Goal: Information Seeking & Learning: Learn about a topic

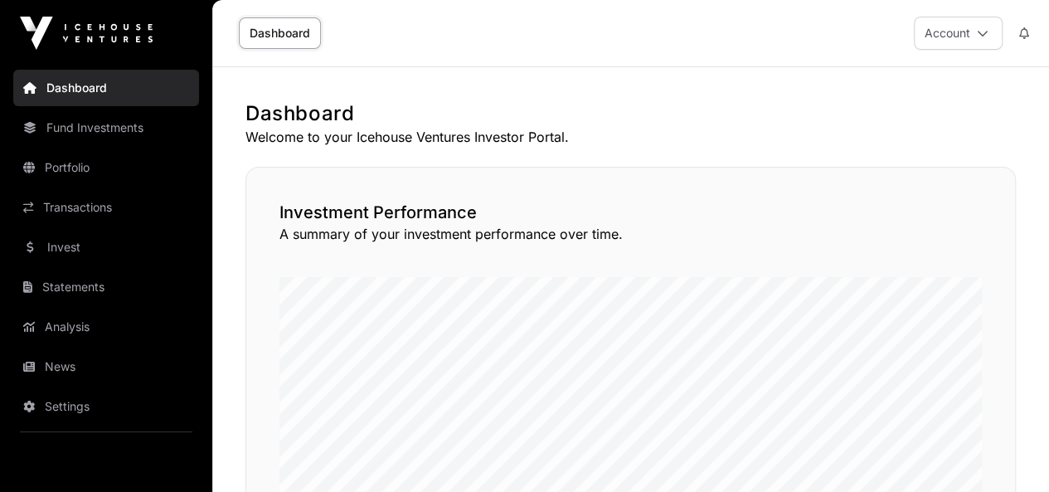
click at [93, 163] on link "Portfolio" at bounding box center [106, 167] width 186 height 36
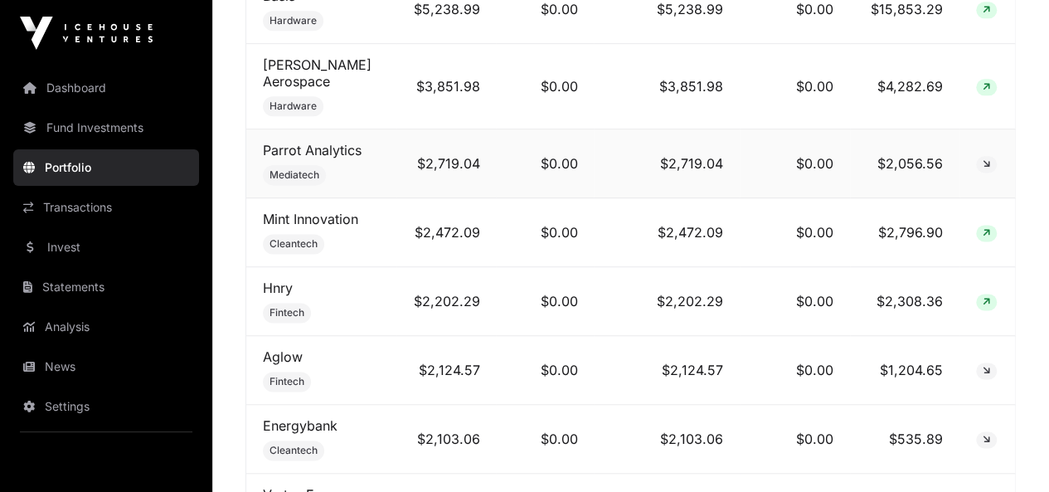
scroll to position [746, 0]
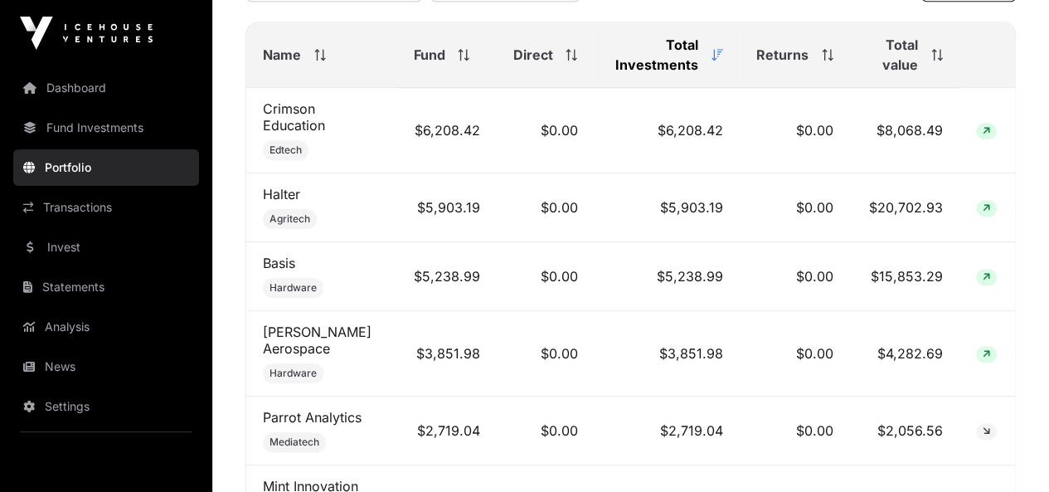
click at [308, 55] on div "Name" at bounding box center [321, 55] width 117 height 20
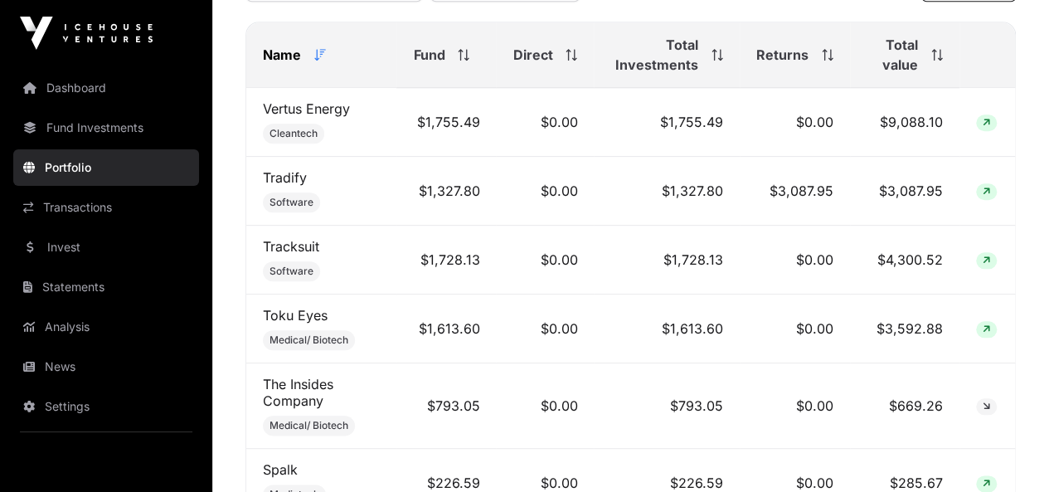
click at [317, 61] on icon at bounding box center [320, 55] width 12 height 12
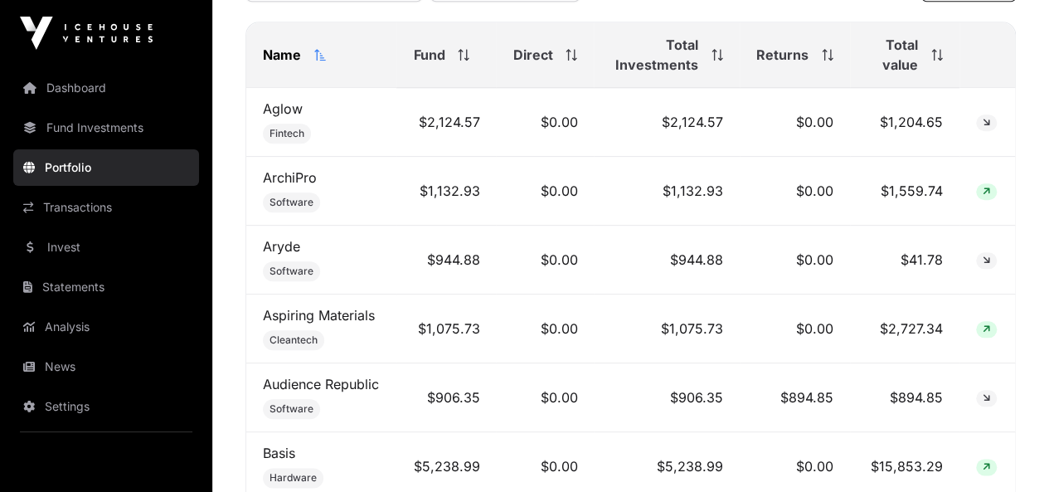
scroll to position [0, 0]
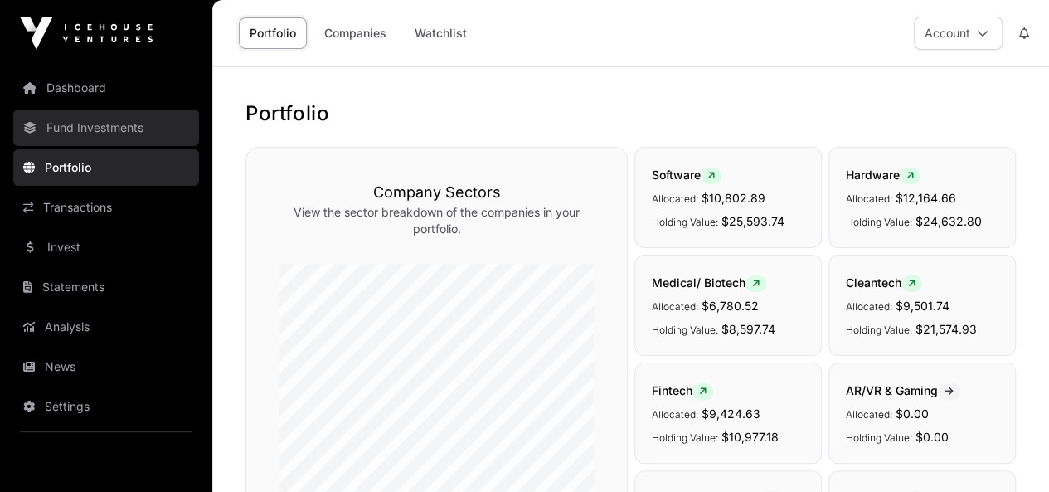
click at [83, 122] on link "Fund Investments" at bounding box center [106, 127] width 186 height 36
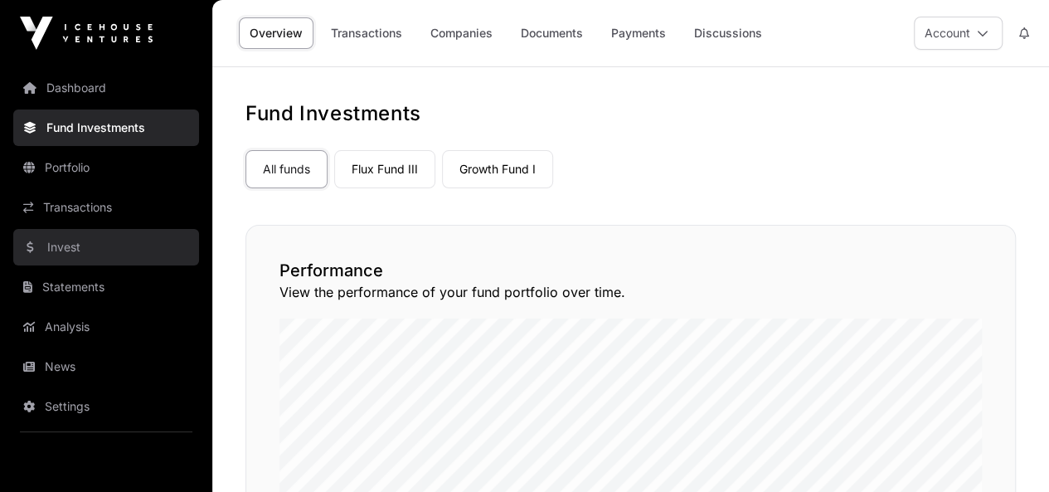
click at [63, 250] on link "Invest" at bounding box center [106, 247] width 186 height 36
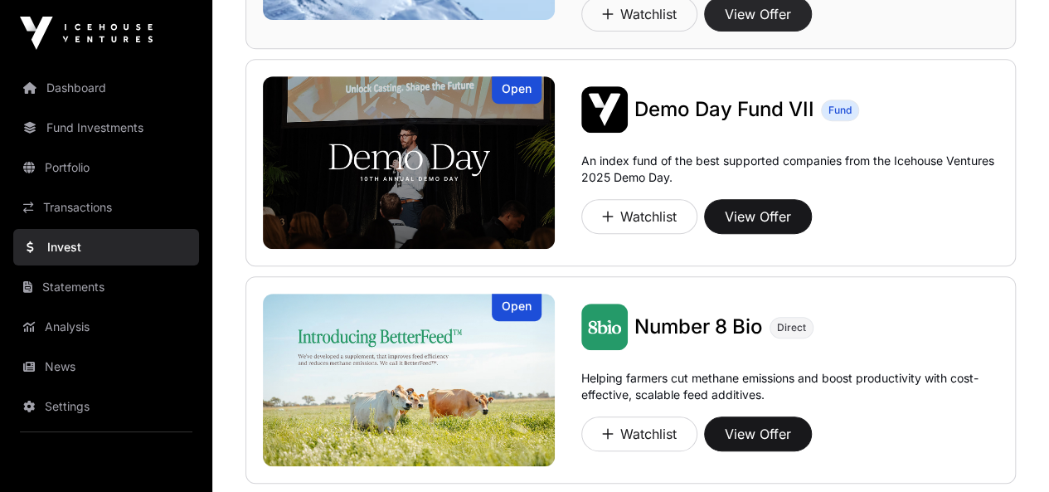
scroll to position [18, 0]
